Goal: Entertainment & Leisure: Browse casually

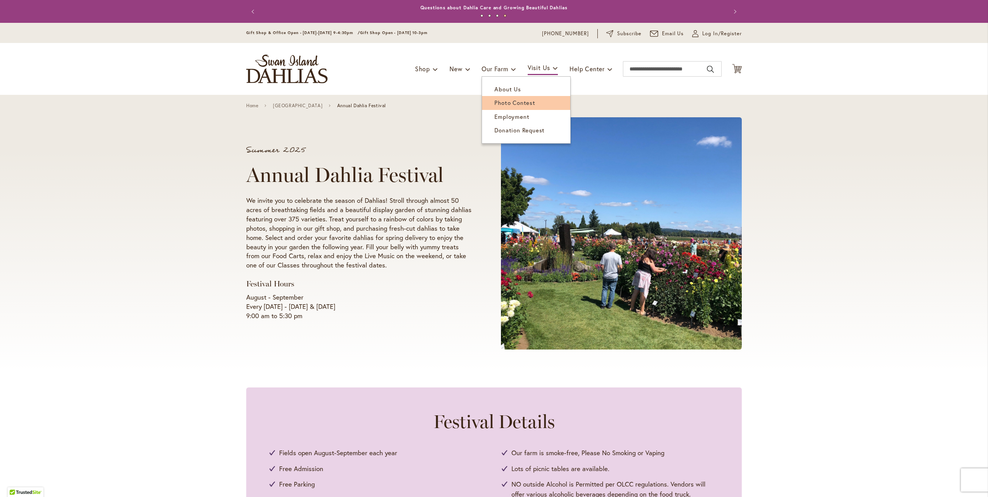
click at [510, 103] on span "Photo Contest" at bounding box center [514, 103] width 41 height 8
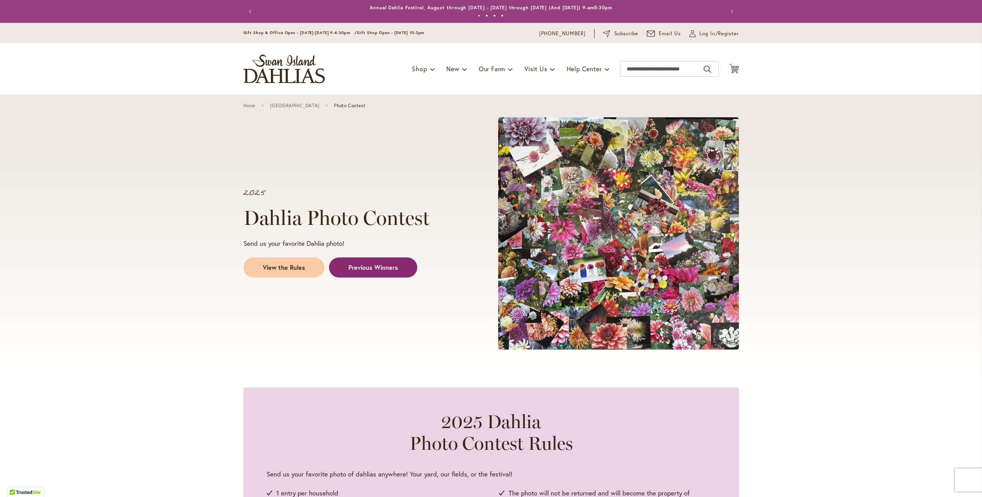
click at [376, 267] on span "Previous Winners" at bounding box center [373, 267] width 50 height 9
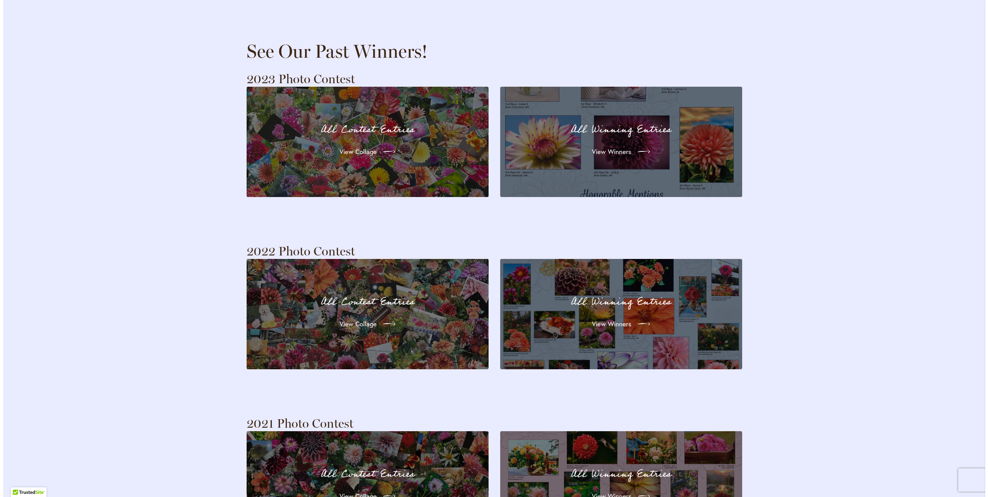
scroll to position [1491, 0]
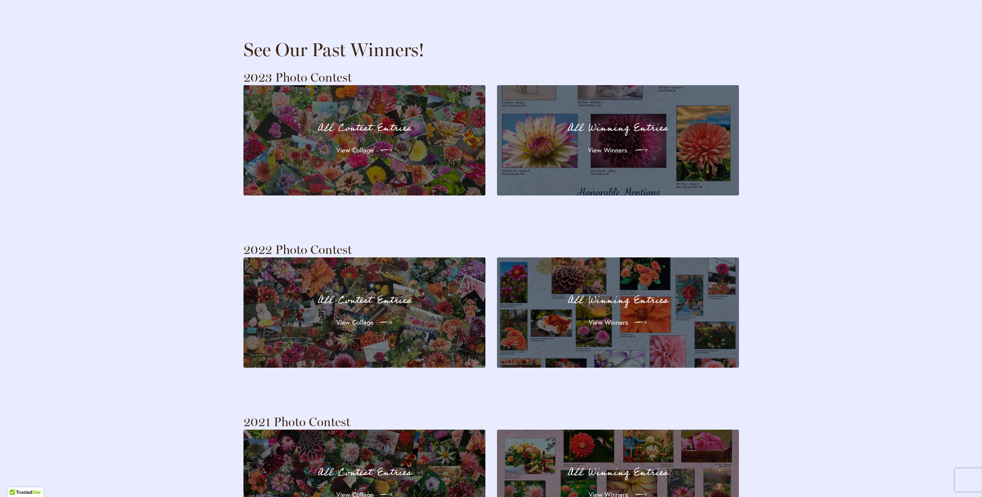
click at [631, 144] on div at bounding box center [639, 150] width 17 height 12
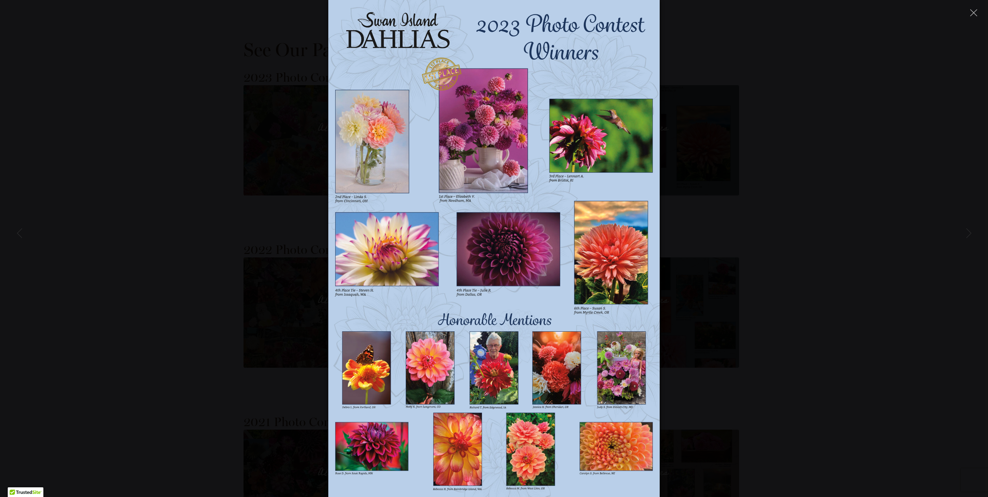
click at [380, 158] on img at bounding box center [493, 248] width 331 height 497
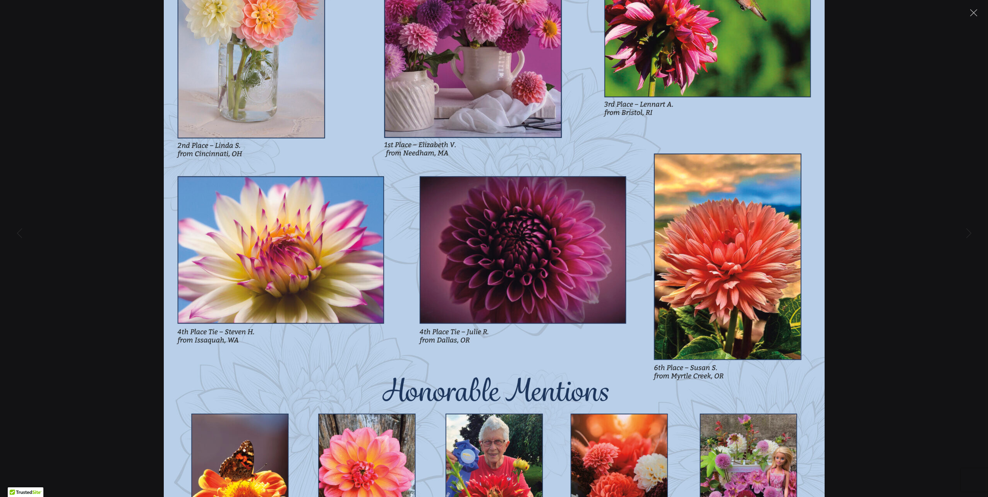
click at [459, 156] on img at bounding box center [494, 248] width 661 height 991
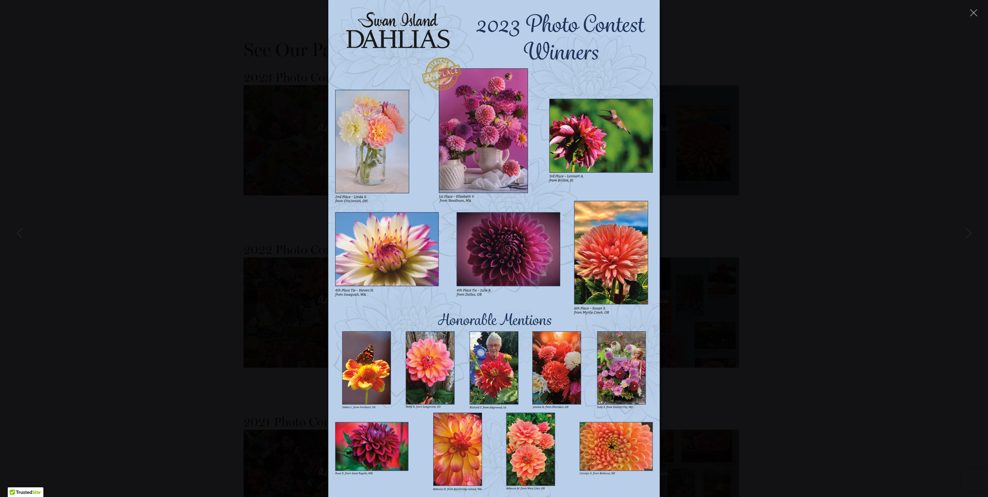
click at [470, 141] on img at bounding box center [493, 248] width 331 height 497
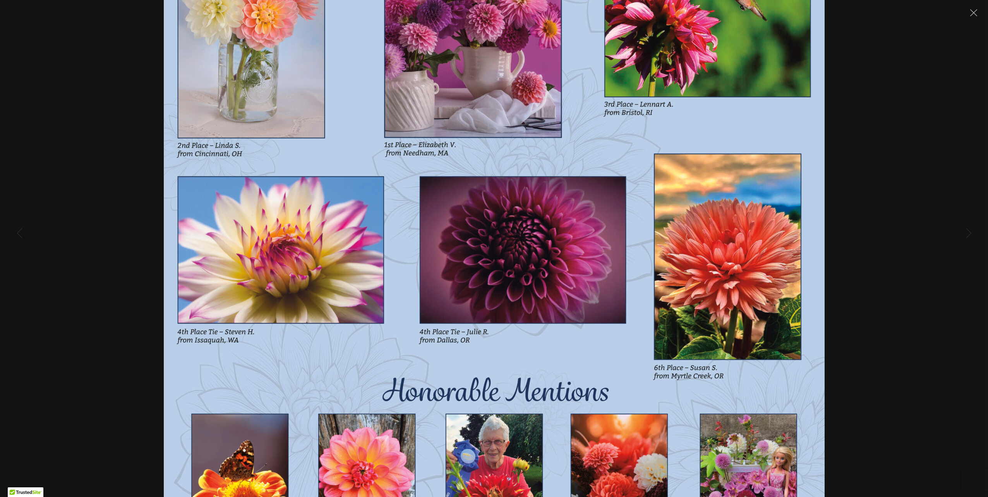
click at [470, 141] on img at bounding box center [494, 248] width 661 height 991
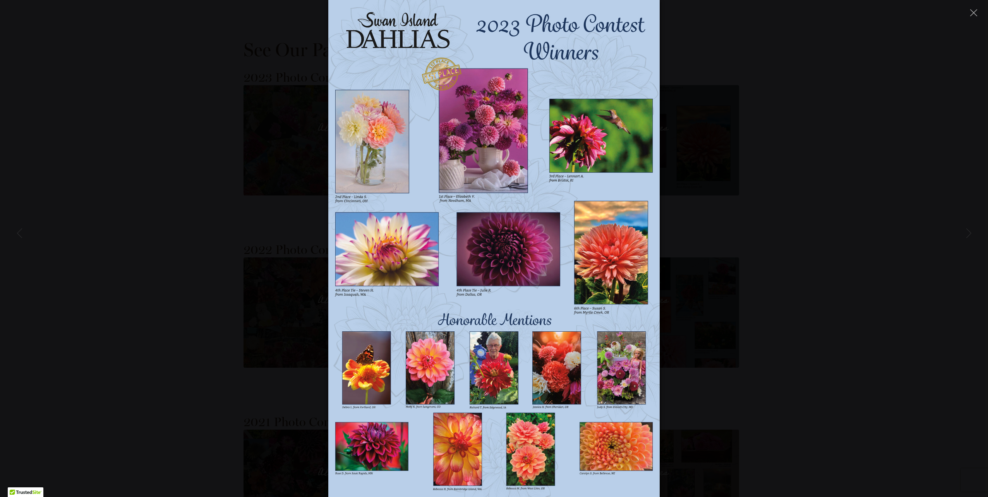
click at [491, 56] on img at bounding box center [493, 248] width 331 height 497
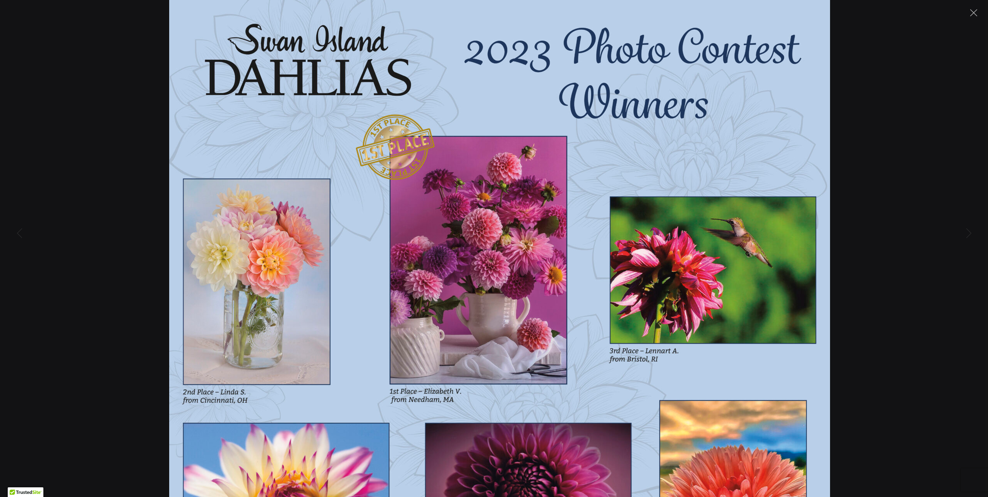
drag, startPoint x: 491, startPoint y: 56, endPoint x: 496, endPoint y: 303, distance: 246.7
click at [496, 303] on img at bounding box center [499, 495] width 661 height 991
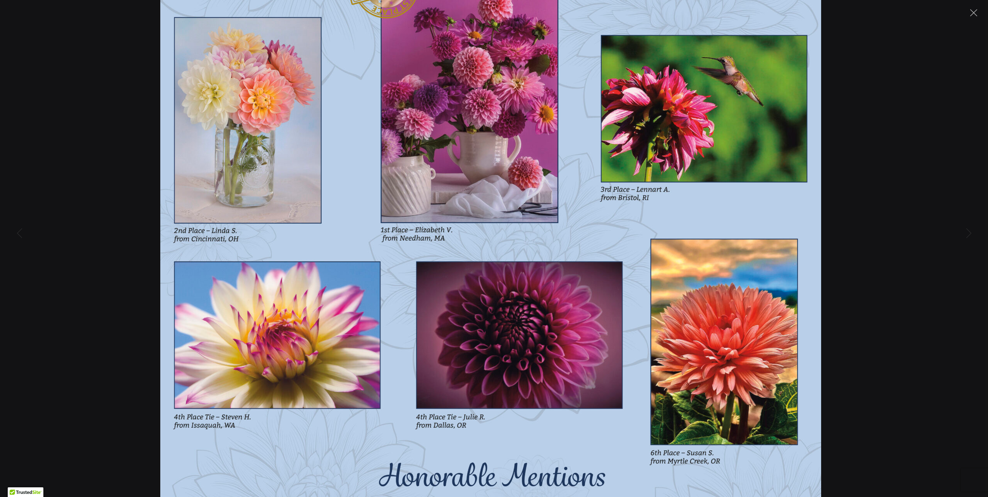
drag, startPoint x: 501, startPoint y: 377, endPoint x: 492, endPoint y: 216, distance: 161.7
click at [492, 216] on img at bounding box center [490, 333] width 661 height 991
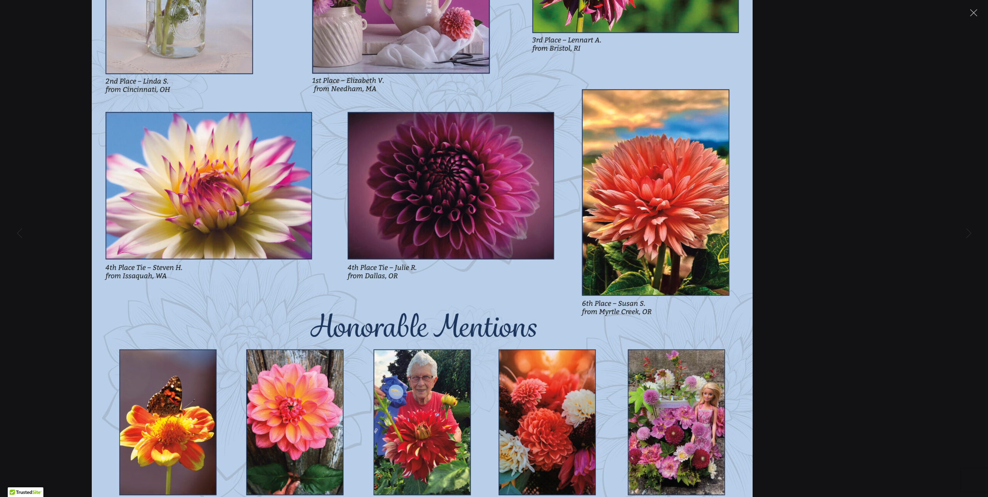
drag, startPoint x: 477, startPoint y: 390, endPoint x: 409, endPoint y: 241, distance: 164.4
click at [409, 241] on img at bounding box center [422, 184] width 661 height 991
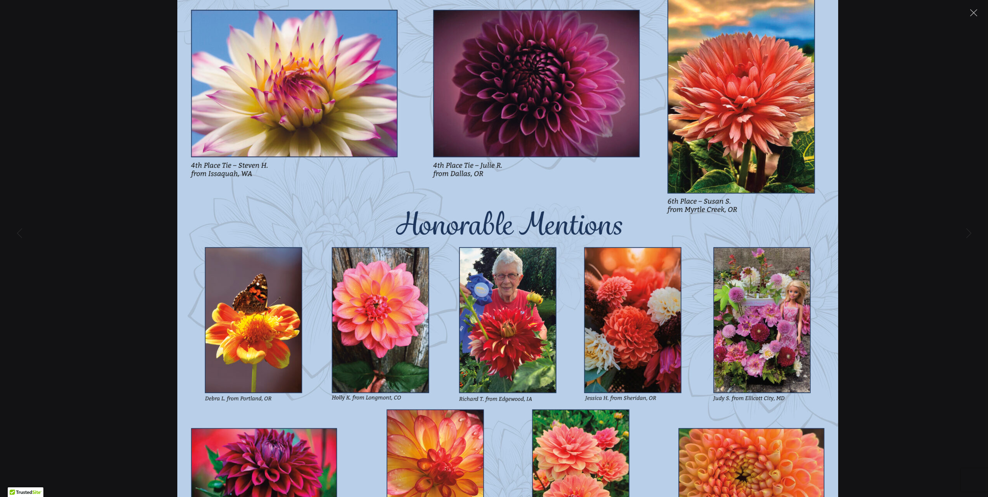
drag, startPoint x: 420, startPoint y: 316, endPoint x: 506, endPoint y: 213, distance: 133.3
click at [506, 213] on img at bounding box center [507, 82] width 661 height 991
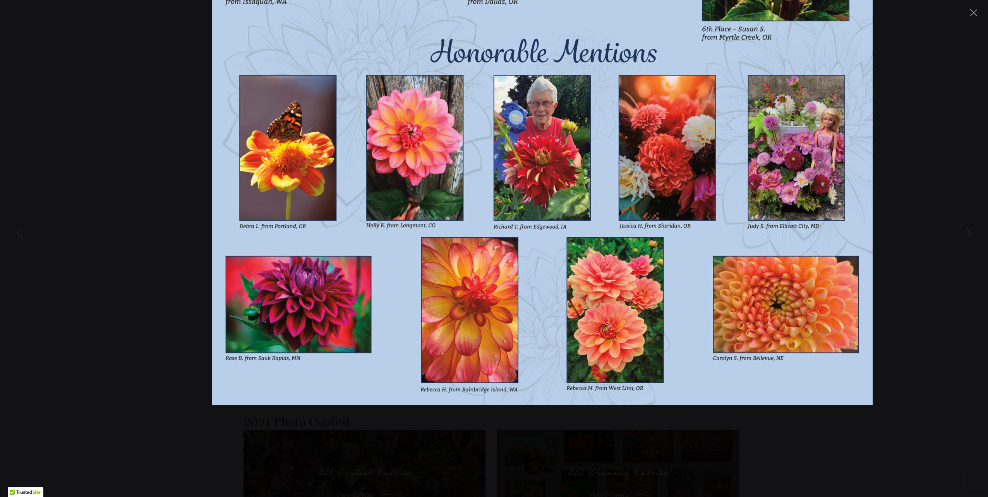
drag, startPoint x: 539, startPoint y: 394, endPoint x: 573, endPoint y: 221, distance: 175.7
